Goal: Task Accomplishment & Management: Use online tool/utility

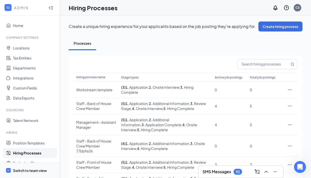
click at [29, 168] on div "Switch to team view" at bounding box center [30, 170] width 34 height 5
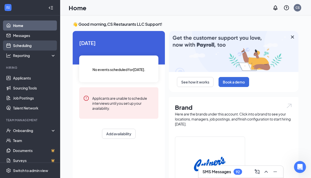
click at [36, 44] on link "Scheduling" at bounding box center [34, 46] width 43 height 10
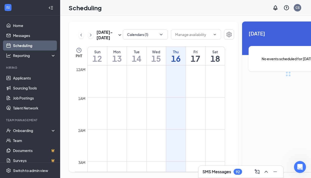
scroll to position [246, 0]
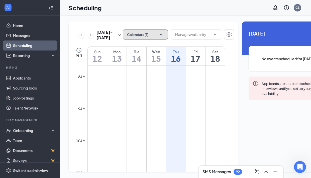
click at [159, 33] on icon "ChevronDown" at bounding box center [161, 34] width 5 height 5
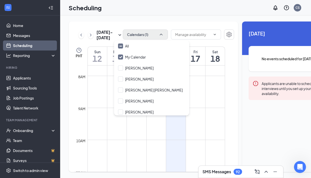
click at [170, 8] on div "Scheduling CS" at bounding box center [185, 8] width 251 height 16
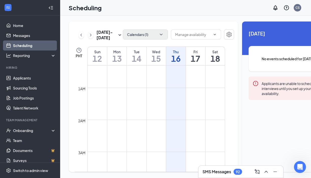
scroll to position [0, 0]
click at [89, 38] on icon "ChevronRight" at bounding box center [90, 35] width 5 height 6
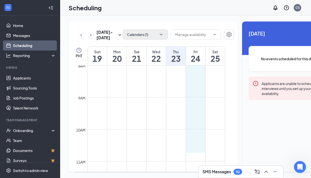
scroll to position [259, 0]
drag, startPoint x: 198, startPoint y: 80, endPoint x: 195, endPoint y: 177, distance: 97.3
click at [195, 177] on div "[DATE] - [DATE] Calendars (1) PHT Sun 19 Mon 20 Tue 21 Wed 22 Thu 23 Fri 24 Sat…" at bounding box center [201, 97] width 283 height 163
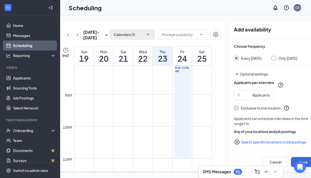
scroll to position [0, 15]
